Goal: Task Accomplishment & Management: Complete application form

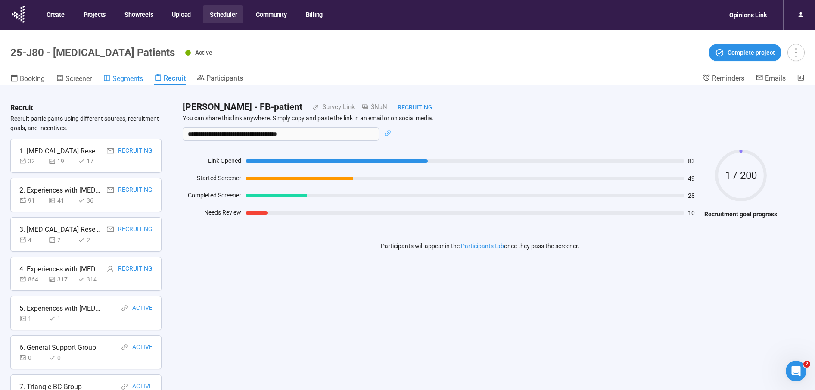
scroll to position [450, 0]
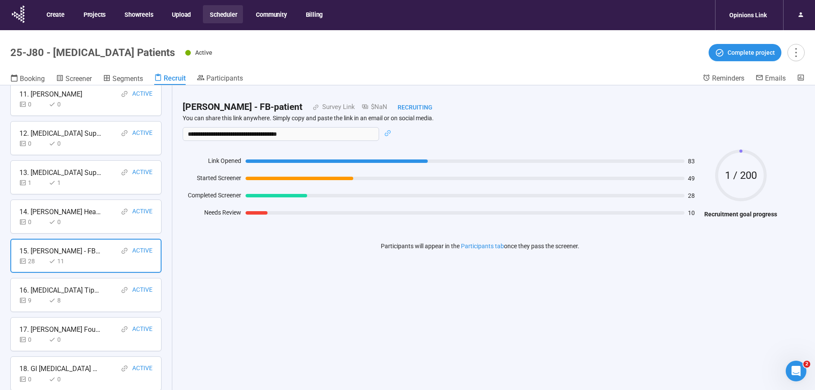
click at [222, 13] on button "Scheduler" at bounding box center [223, 14] width 40 height 18
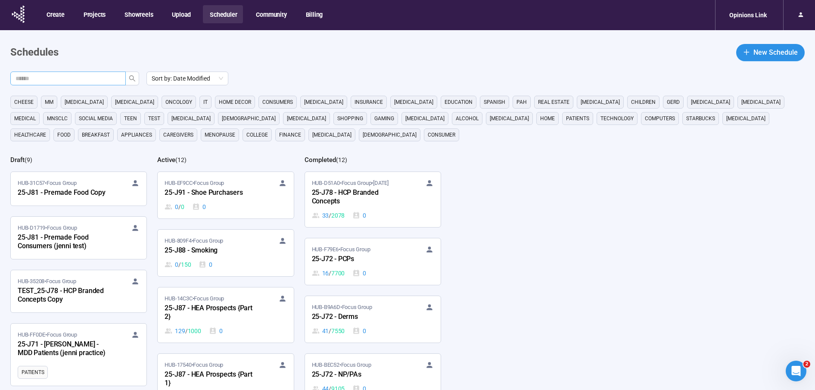
click at [86, 79] on input "text" at bounding box center [65, 78] width 98 height 9
type input "***"
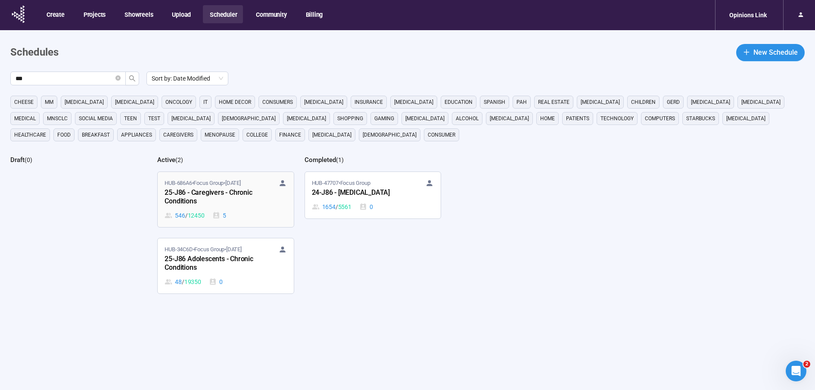
click at [212, 194] on div "25-J86 - Caregivers - Chronic Conditions" at bounding box center [212, 197] width 95 height 20
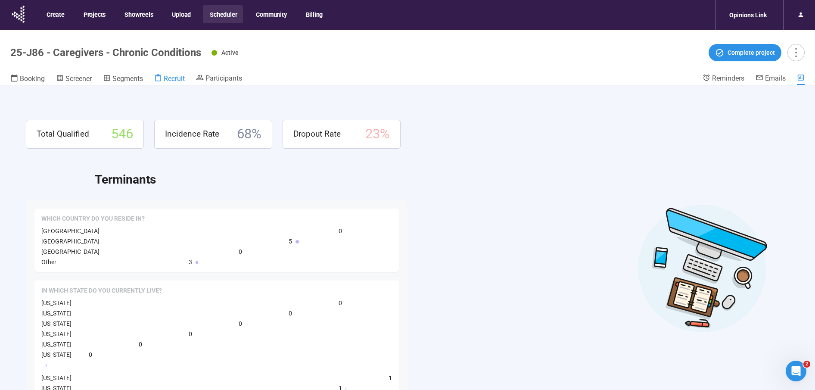
drag, startPoint x: 186, startPoint y: 80, endPoint x: 178, endPoint y: 80, distance: 7.8
click at [185, 80] on span "Recruit" at bounding box center [174, 79] width 21 height 8
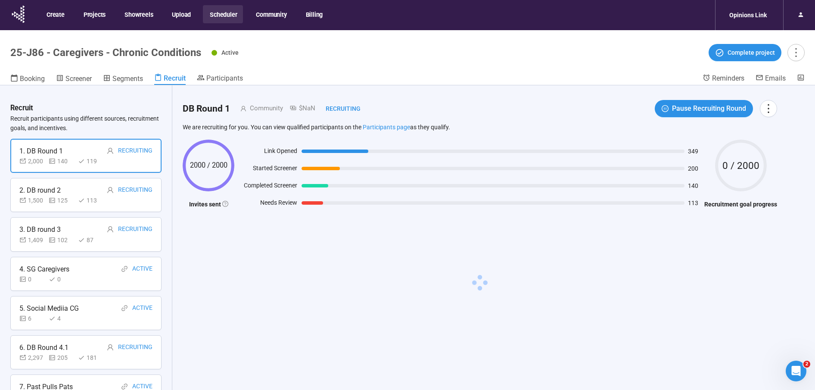
click at [89, 150] on div "1. DB Round 1 Recruiting" at bounding box center [85, 151] width 133 height 11
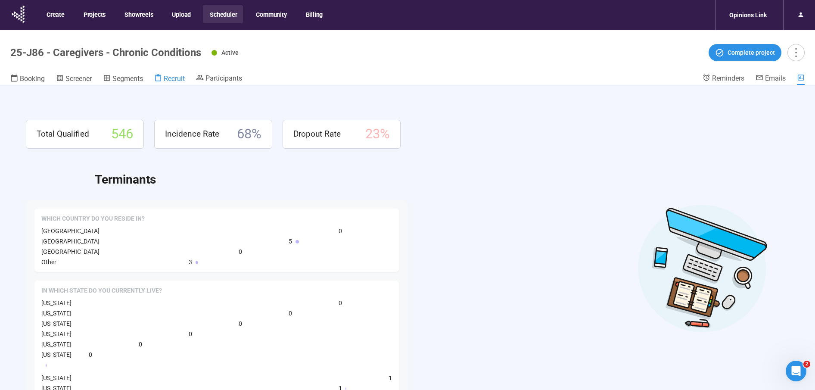
click at [177, 75] on span "Recruit" at bounding box center [174, 79] width 21 height 8
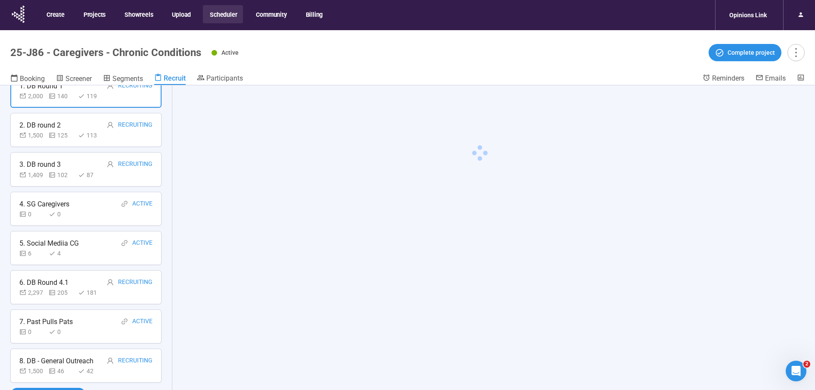
scroll to position [30, 0]
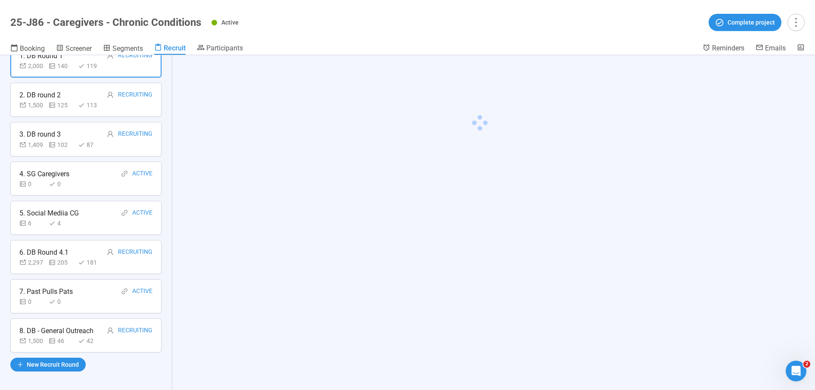
click at [47, 286] on div "7. Past Pulls Pats" at bounding box center [45, 291] width 53 height 11
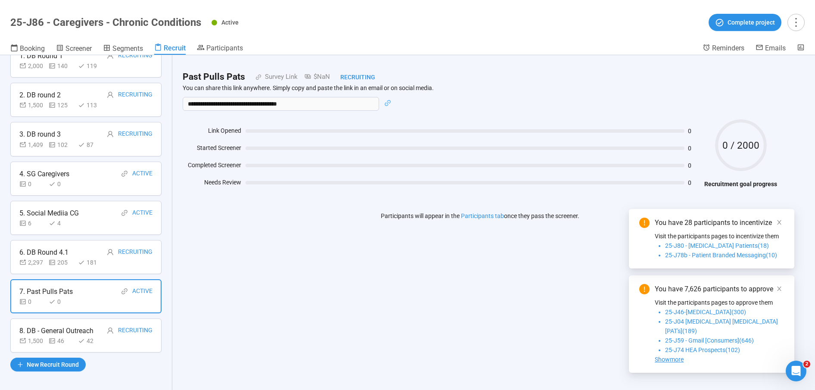
click at [75, 210] on div "5. Social Mediia CG" at bounding box center [48, 213] width 59 height 11
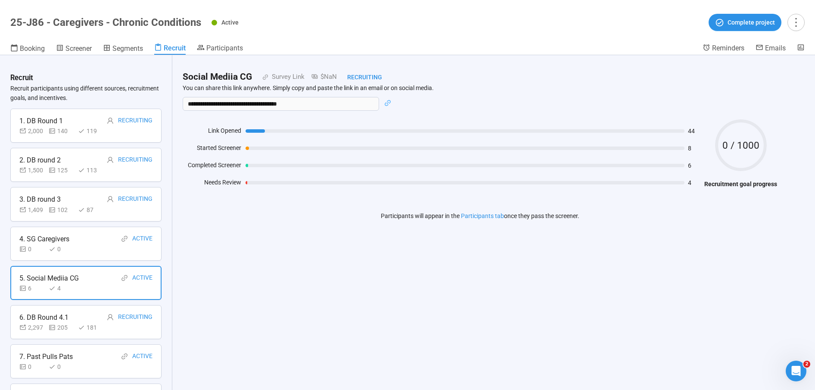
scroll to position [0, 0]
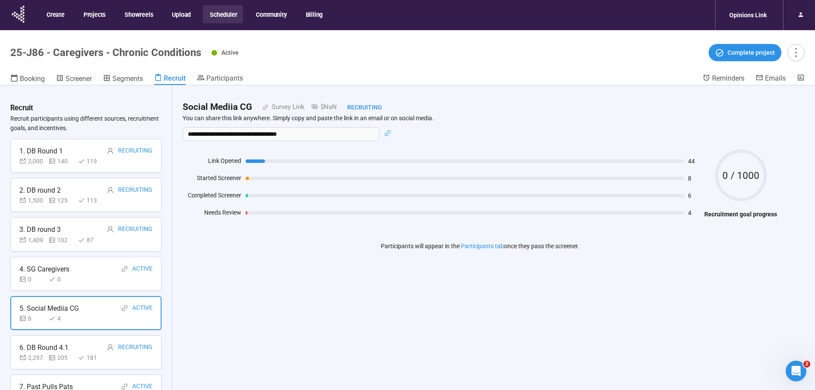
click at [225, 13] on button "Scheduler" at bounding box center [223, 14] width 40 height 18
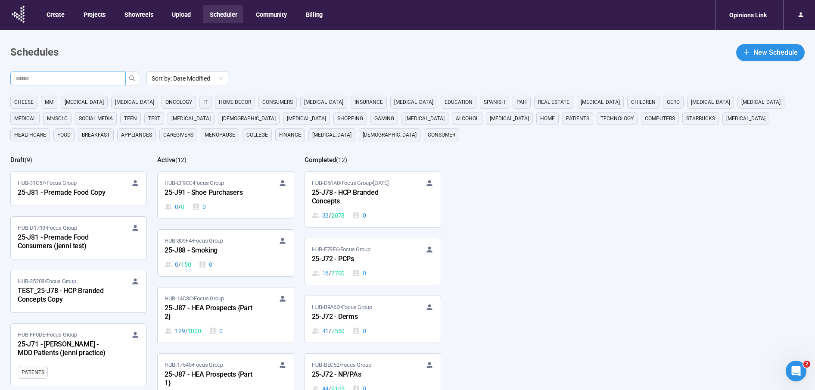
click at [94, 81] on input "text" at bounding box center [65, 78] width 98 height 9
type input "***"
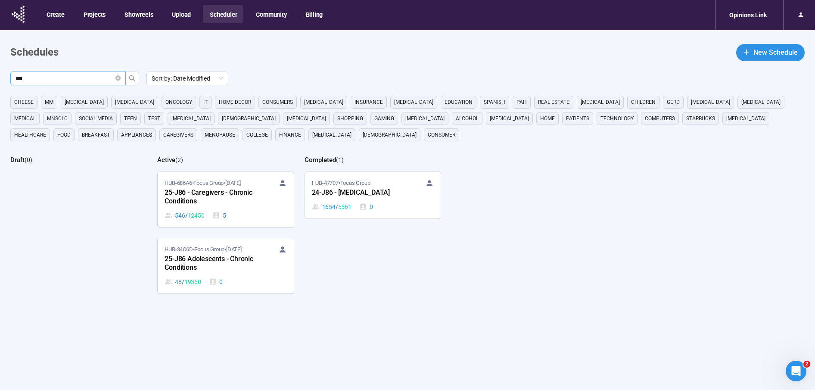
drag, startPoint x: 203, startPoint y: 257, endPoint x: 209, endPoint y: 255, distance: 6.7
click at [203, 257] on div "25-J86 Adolescents - Chronic Conditions" at bounding box center [212, 264] width 95 height 20
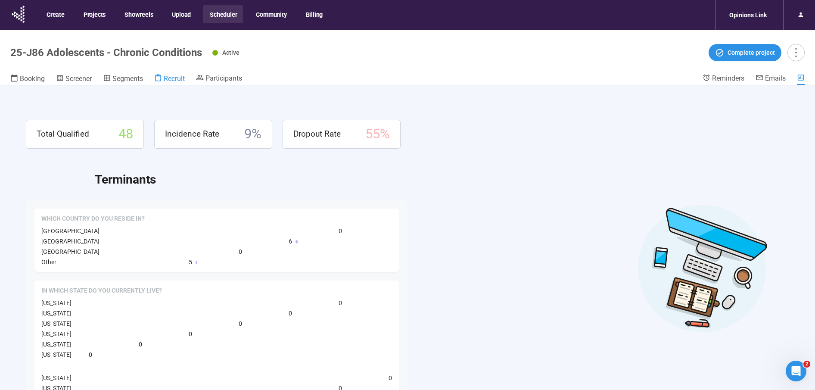
click at [179, 80] on span "Recruit" at bounding box center [174, 79] width 21 height 8
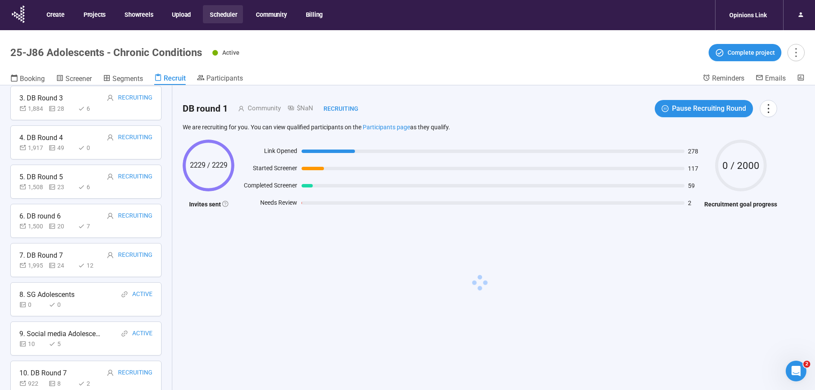
scroll to position [135, 0]
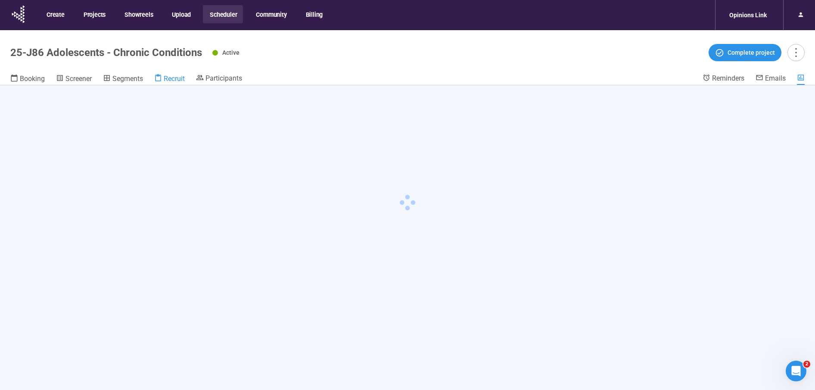
click at [176, 80] on span "Recruit" at bounding box center [174, 79] width 21 height 8
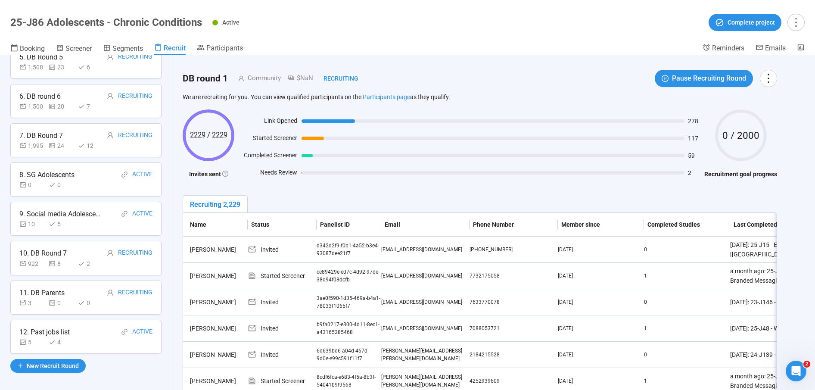
scroll to position [208, 0]
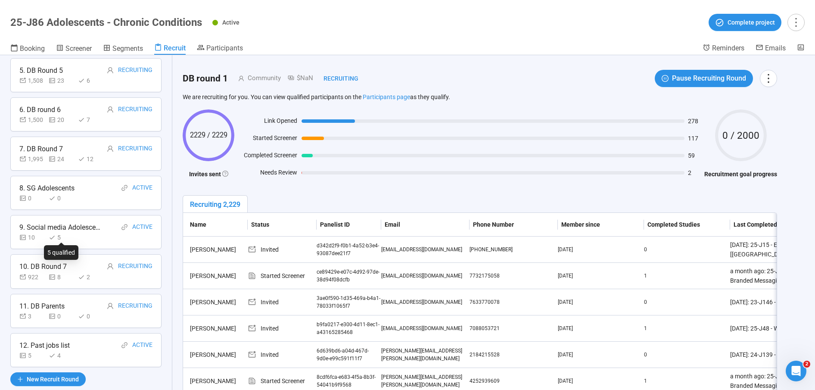
click at [55, 234] on icon at bounding box center [52, 237] width 7 height 7
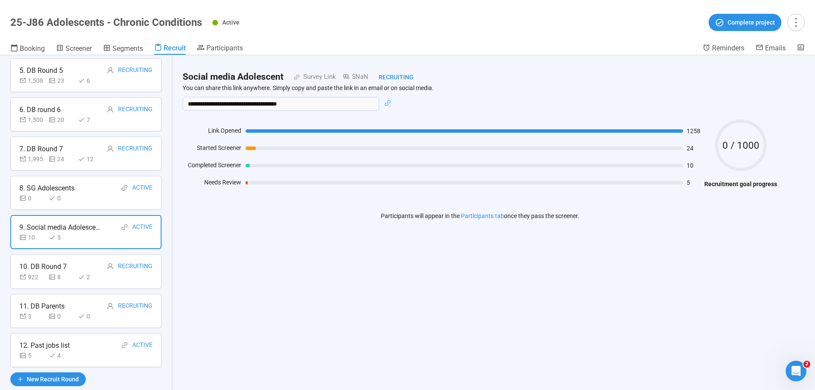
click at [69, 334] on div "12. Past jobs list Active 5 4" at bounding box center [85, 350] width 151 height 34
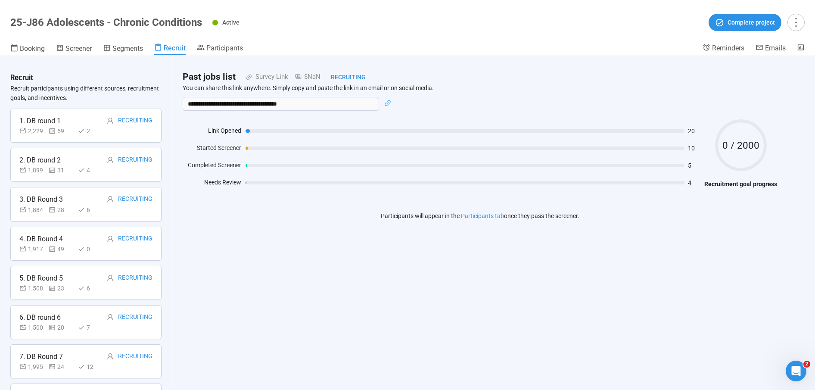
scroll to position [0, 0]
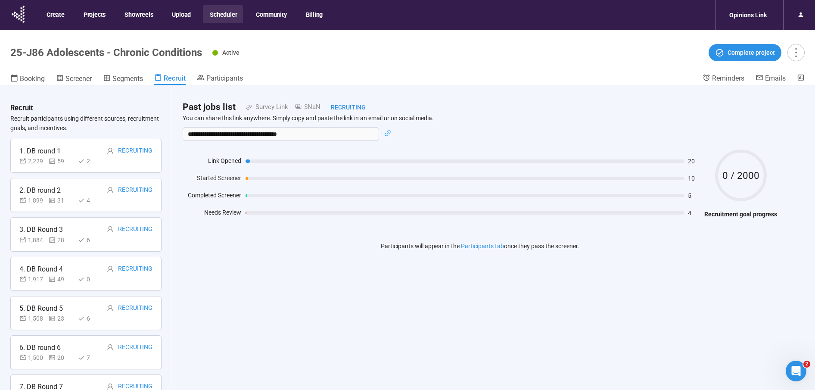
click at [228, 14] on button "Scheduler" at bounding box center [223, 14] width 40 height 18
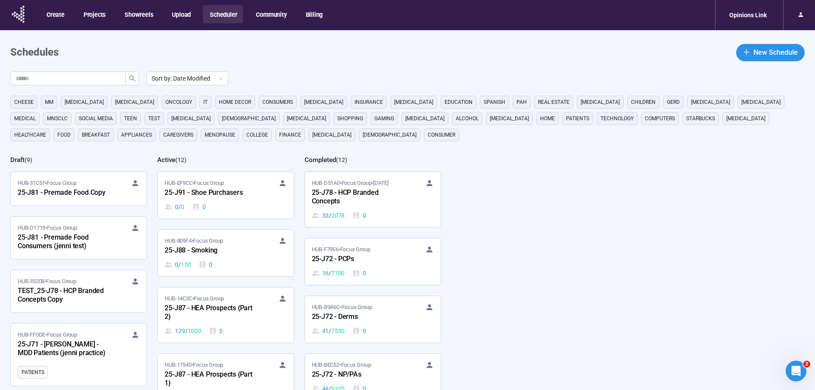
click at [228, 14] on button "Scheduler" at bounding box center [223, 14] width 40 height 18
click at [74, 77] on input "text" at bounding box center [65, 78] width 98 height 9
type input "***"
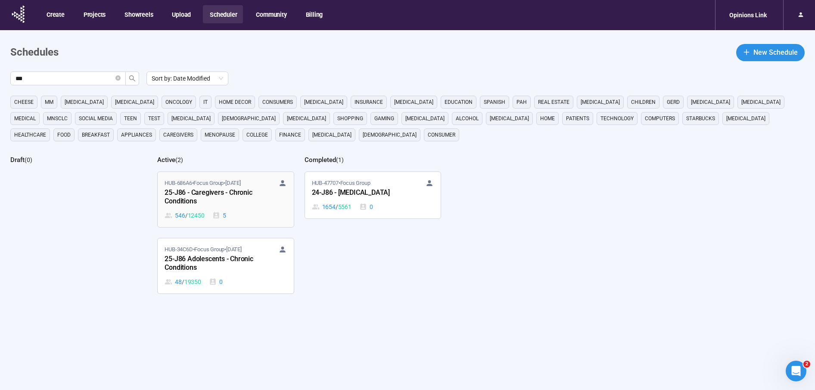
click at [187, 192] on div "25-J86 - Caregivers - Chronic Conditions" at bounding box center [212, 197] width 95 height 20
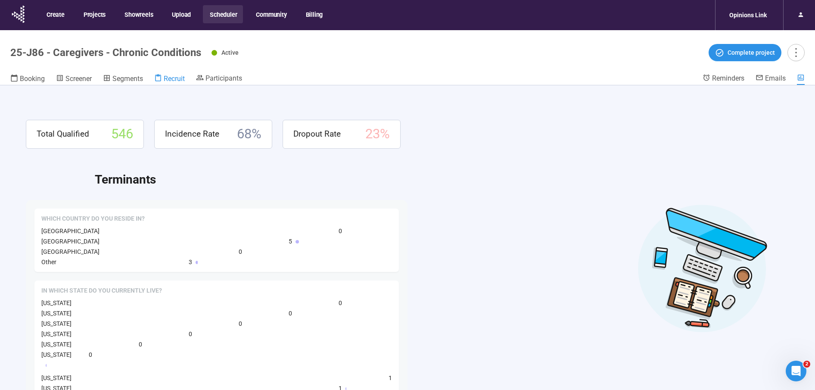
click at [178, 79] on span "Recruit" at bounding box center [174, 79] width 21 height 8
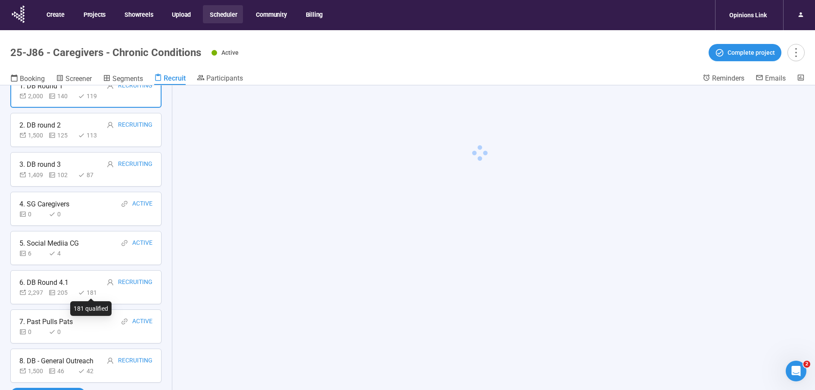
scroll to position [30, 0]
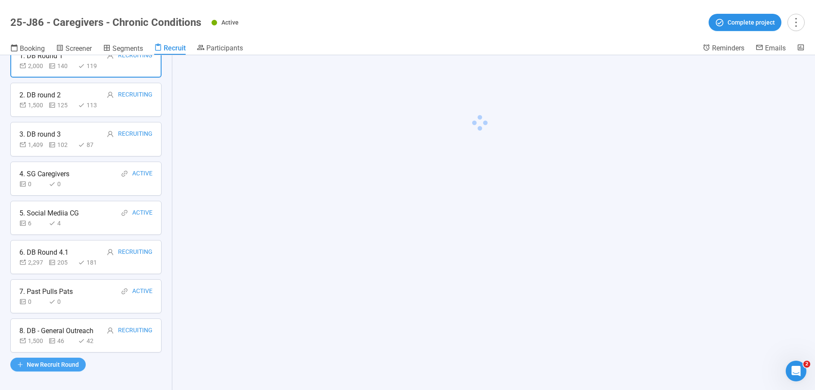
click at [50, 362] on span "New Recruit Round" at bounding box center [53, 364] width 52 height 9
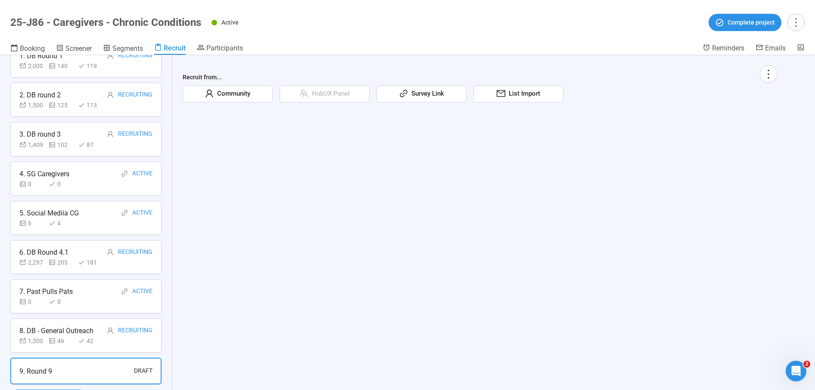
click at [222, 98] on span "Community" at bounding box center [232, 94] width 37 height 10
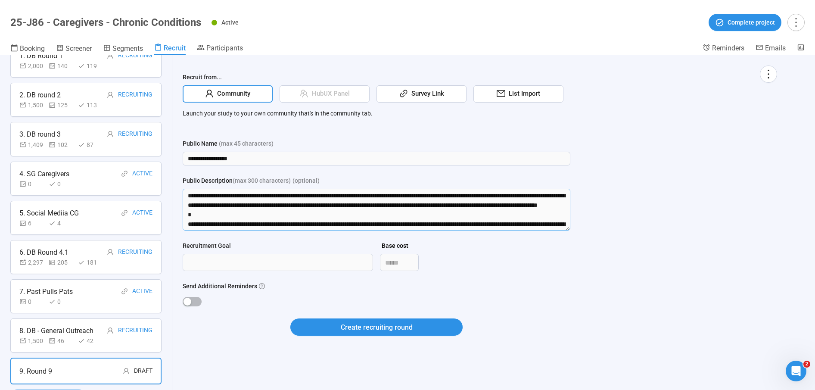
scroll to position [209, 0]
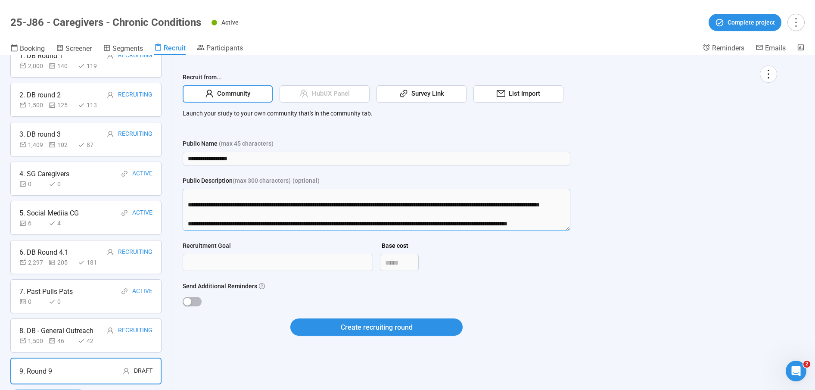
drag, startPoint x: 189, startPoint y: 196, endPoint x: 535, endPoint y: 307, distance: 363.1
click at [535, 307] on form "**********" at bounding box center [377, 242] width 388 height 207
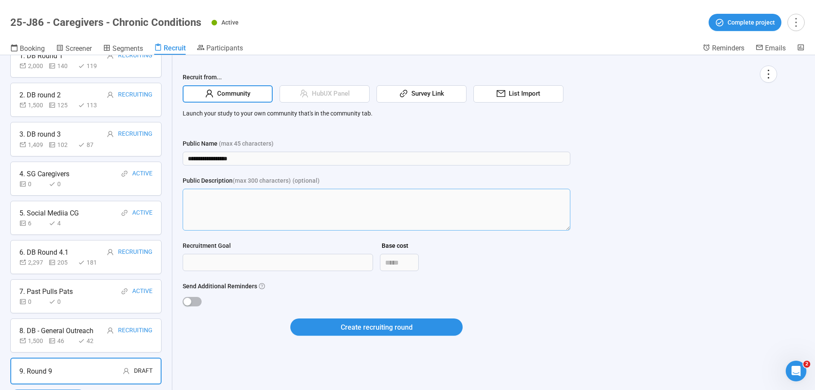
scroll to position [0, 0]
click at [344, 163] on input "**********" at bounding box center [377, 159] width 388 height 14
click at [344, 162] on input "**********" at bounding box center [377, 159] width 388 height 14
type input "**********"
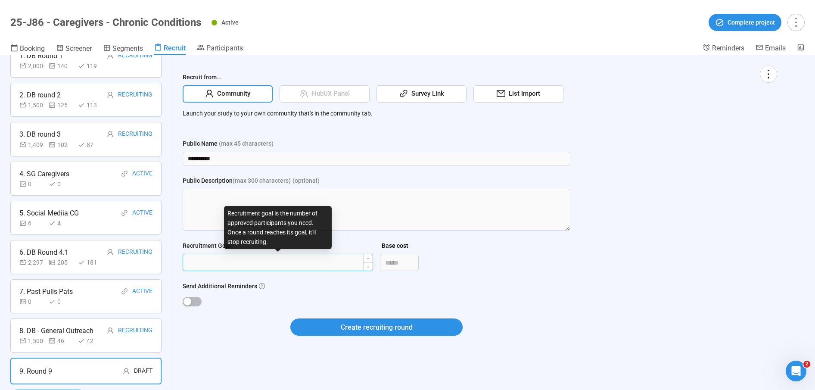
click at [202, 265] on input "Recruitment Goal" at bounding box center [278, 262] width 190 height 16
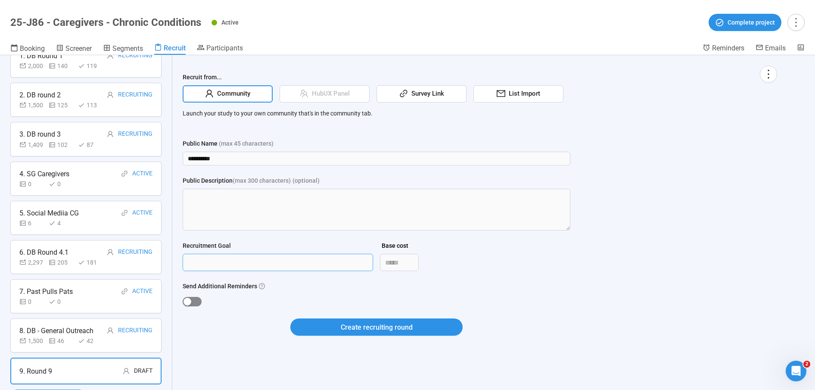
type input "****"
click at [196, 299] on span "button" at bounding box center [192, 301] width 19 height 9
click at [374, 336] on div "Create recruiting round" at bounding box center [377, 333] width 388 height 28
click at [373, 331] on span "Create recruiting round" at bounding box center [377, 327] width 72 height 11
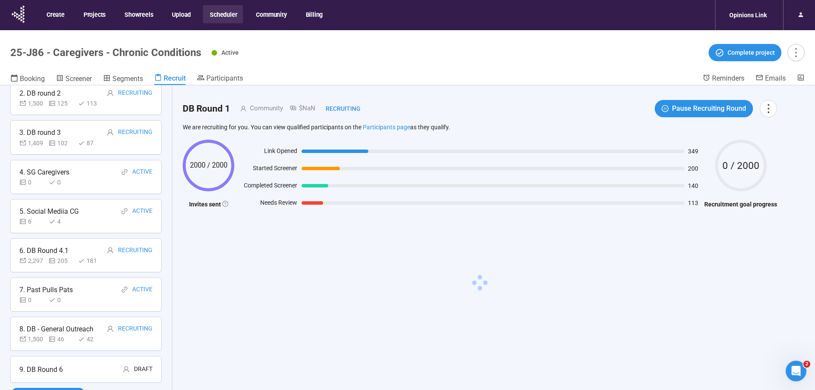
scroll to position [30, 0]
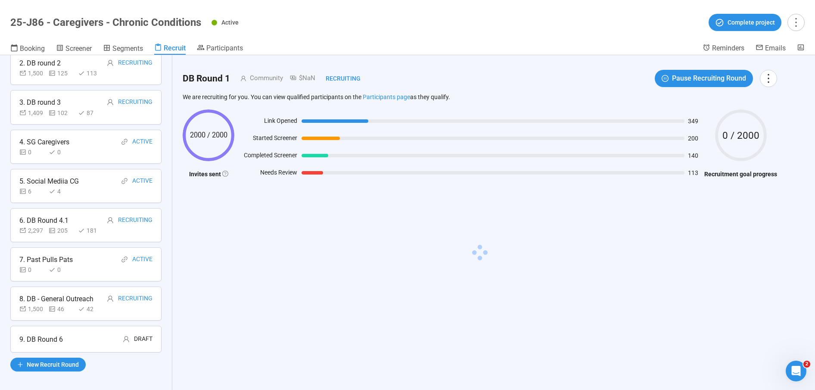
click at [89, 337] on div "9. DB Round 6 Draft" at bounding box center [85, 339] width 133 height 11
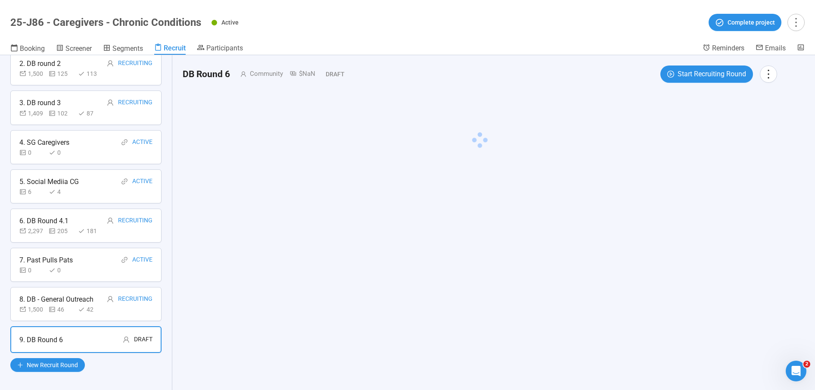
scroll to position [0, 0]
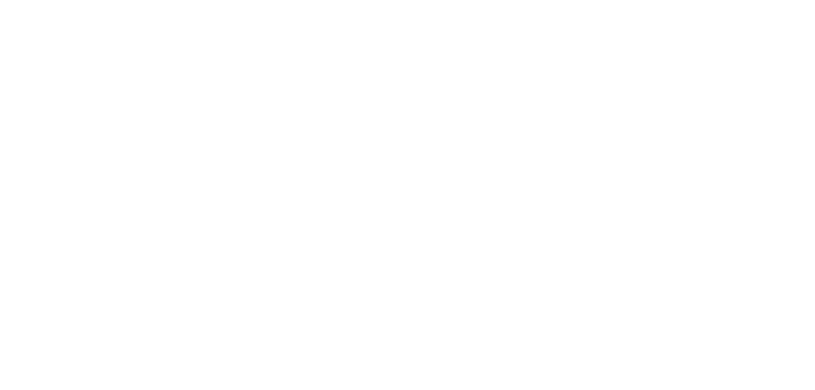
click at [275, 0] on html at bounding box center [407, 0] width 815 height 0
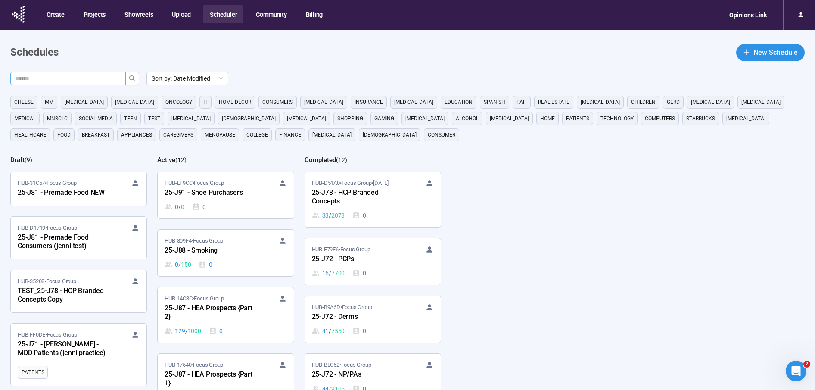
click at [99, 81] on input "text" at bounding box center [65, 78] width 98 height 9
type input "***"
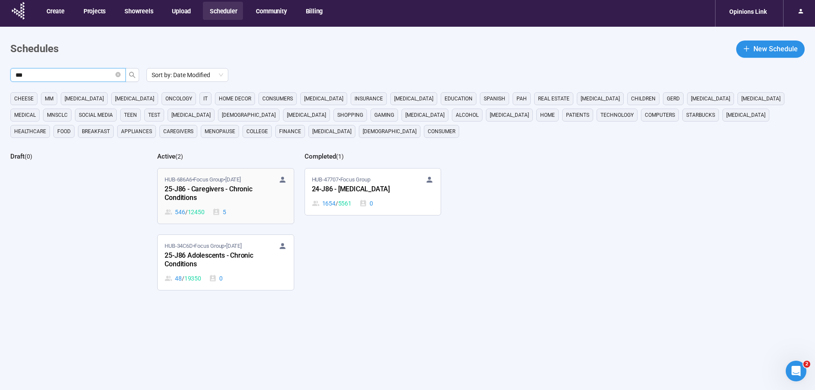
click at [201, 192] on div "25-J86 - Caregivers - Chronic Conditions" at bounding box center [212, 194] width 95 height 20
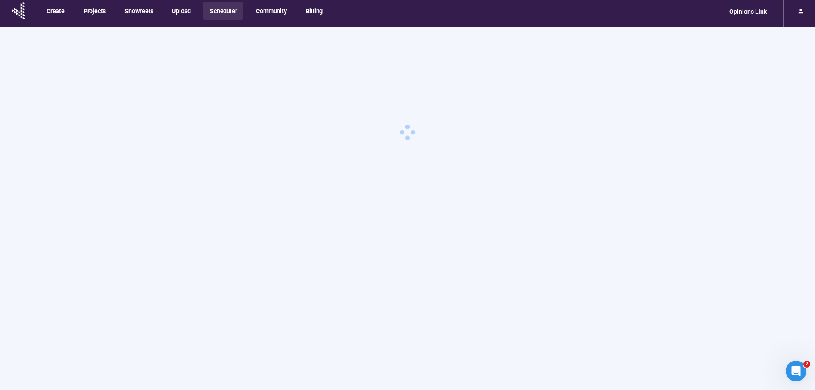
scroll to position [0, 0]
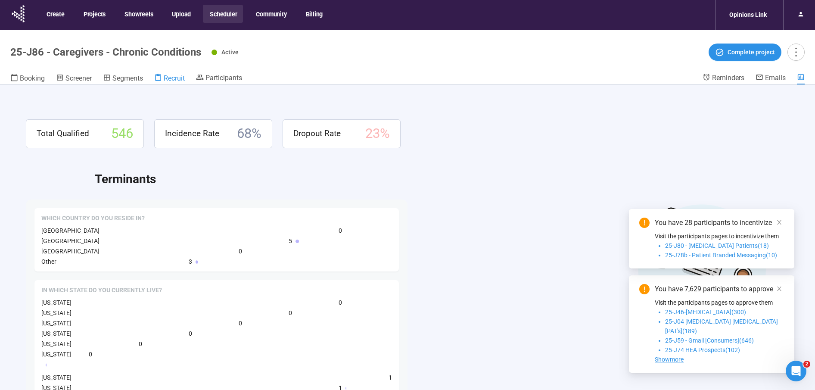
click at [170, 75] on span "Recruit" at bounding box center [174, 78] width 21 height 8
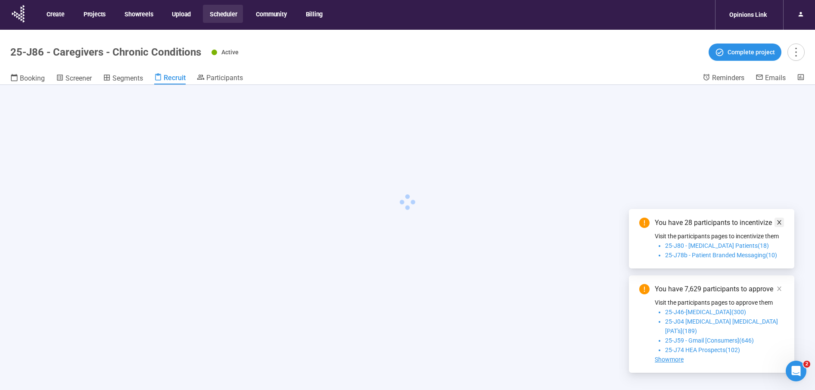
click at [781, 225] on icon "close" at bounding box center [780, 222] width 6 height 6
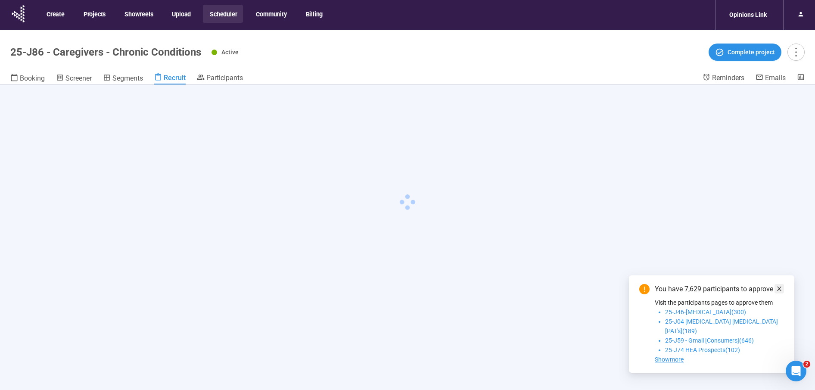
click at [784, 294] on link at bounding box center [779, 288] width 9 height 9
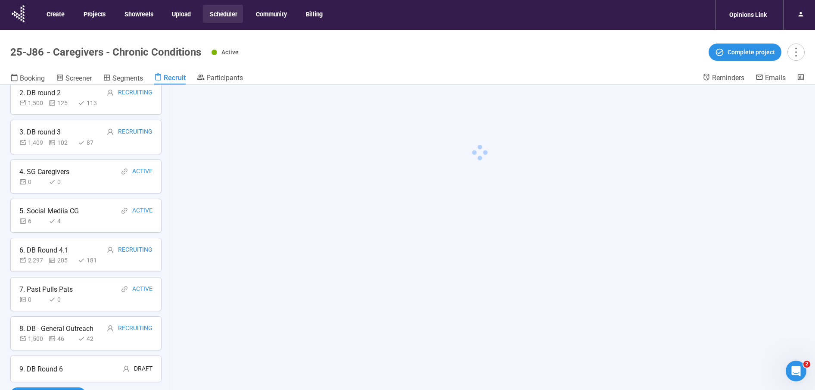
scroll to position [30, 0]
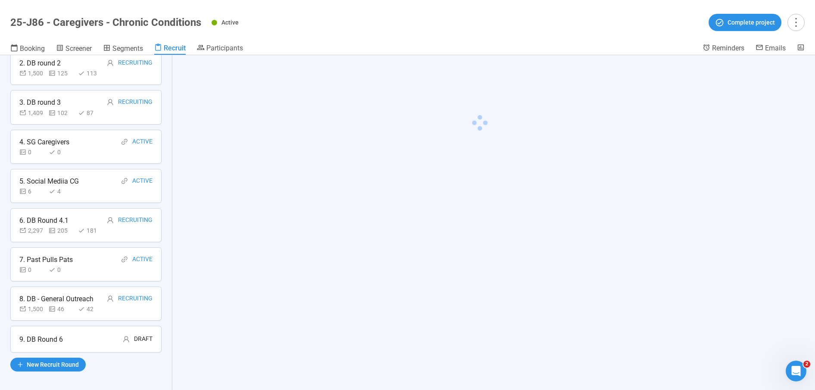
click at [55, 326] on div "9. DB Round 6 Draft" at bounding box center [85, 339] width 151 height 27
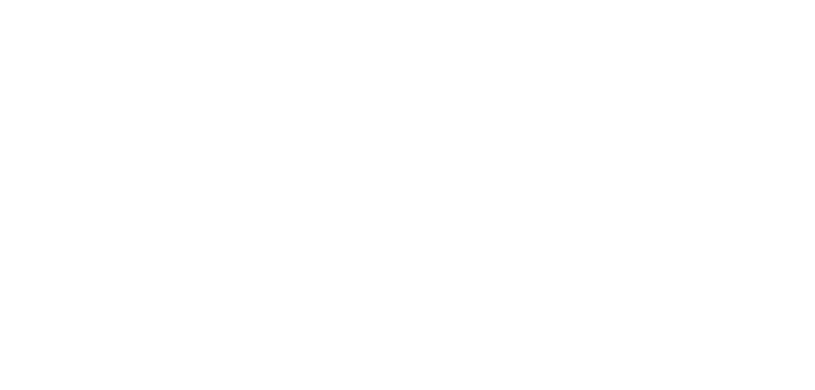
scroll to position [0, 0]
